Goal: Task Accomplishment & Management: Use online tool/utility

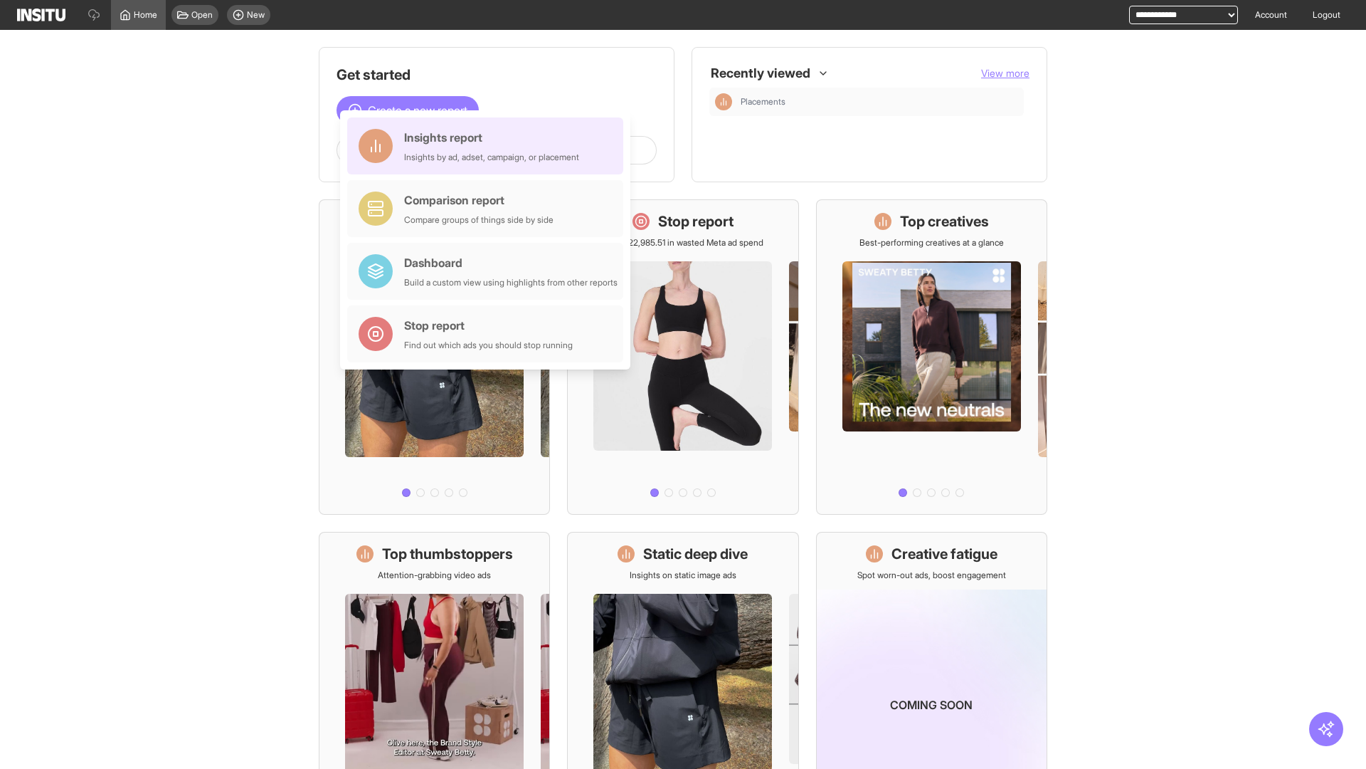
click at [489, 146] on div "Insights report Insights by ad, adset, campaign, or placement" at bounding box center [491, 146] width 175 height 34
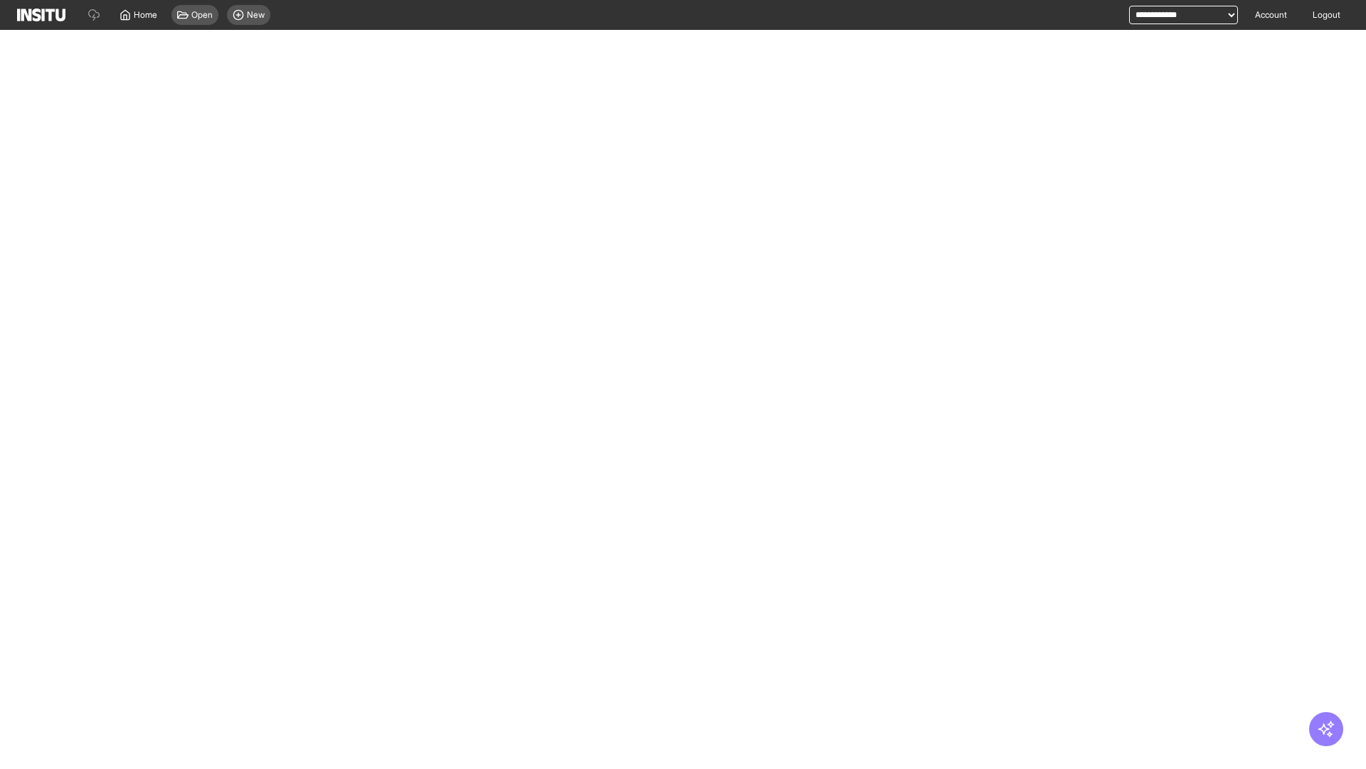
select select "**"
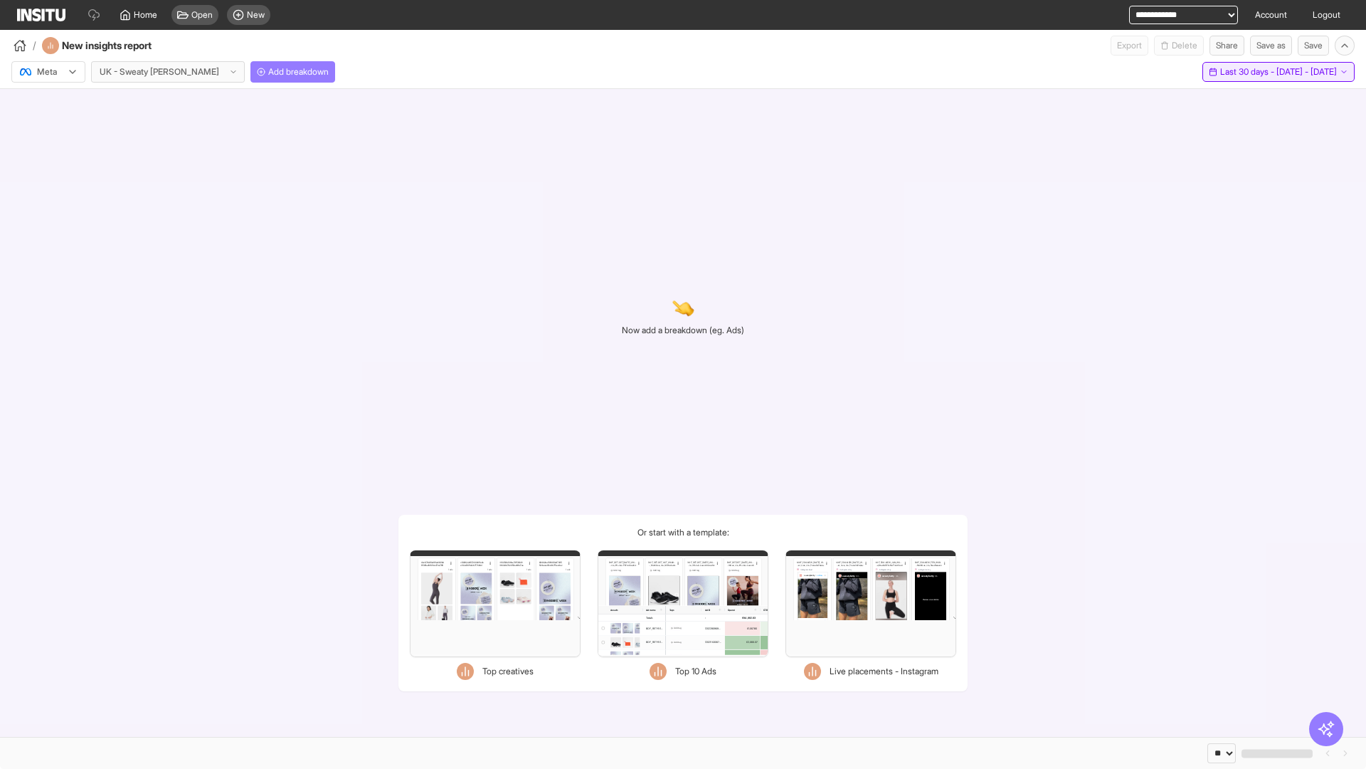
click at [1248, 72] on span "Last 30 days - [DATE] - [DATE]" at bounding box center [1279, 71] width 117 height 11
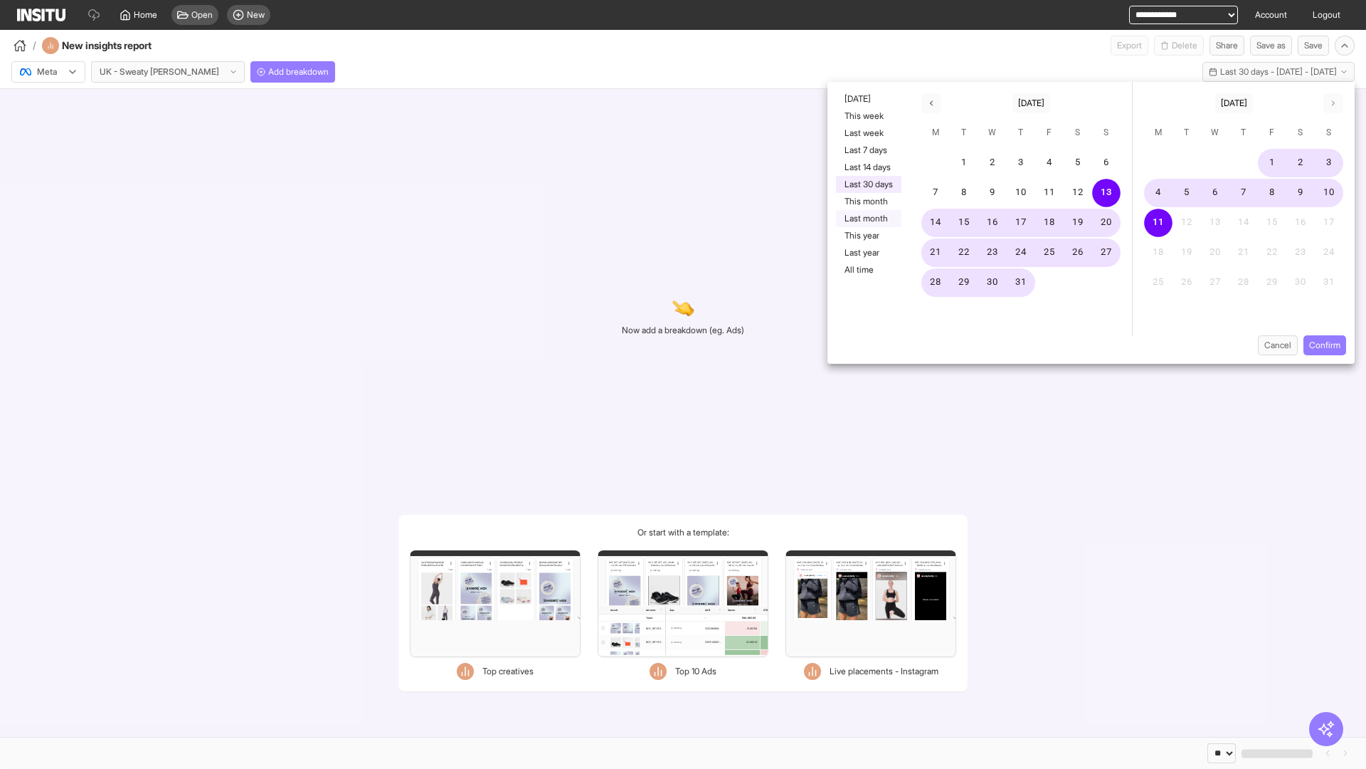
click at [868, 218] on button "Last month" at bounding box center [868, 218] width 65 height 17
